Goal: Transaction & Acquisition: Purchase product/service

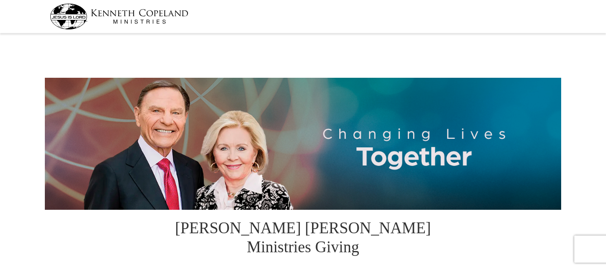
select select "WI"
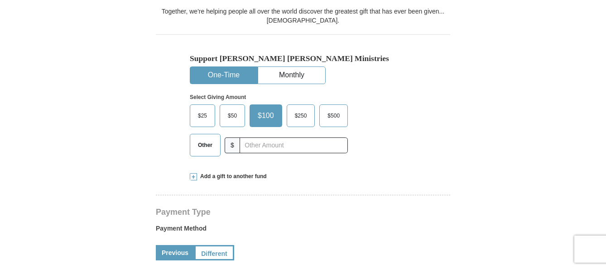
scroll to position [258, 0]
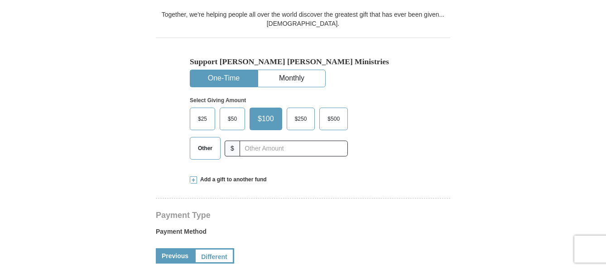
click at [233, 112] on span "$50" at bounding box center [232, 119] width 18 height 14
click at [0, 0] on input "$50" at bounding box center [0, 0] width 0 height 0
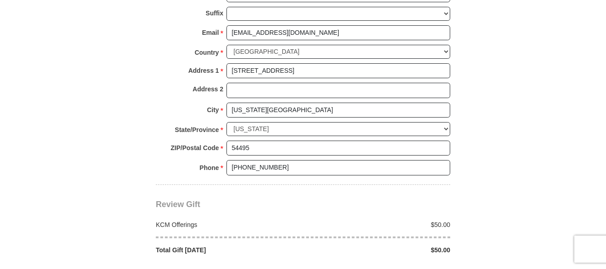
scroll to position [712, 0]
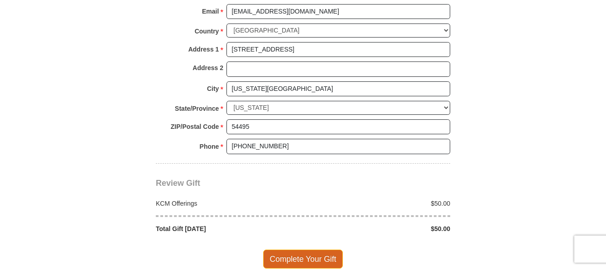
click at [310, 250] on span "Complete Your Gift" at bounding box center [303, 259] width 80 height 19
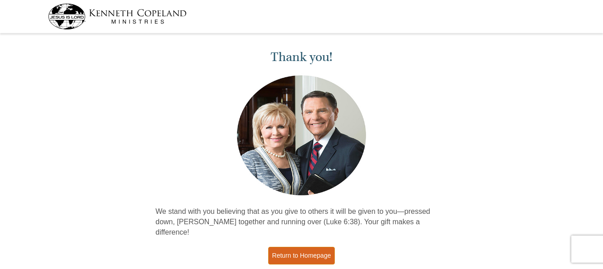
click at [302, 247] on link "Return to Homepage" at bounding box center [301, 256] width 67 height 18
